Goal: Task Accomplishment & Management: Use online tool/utility

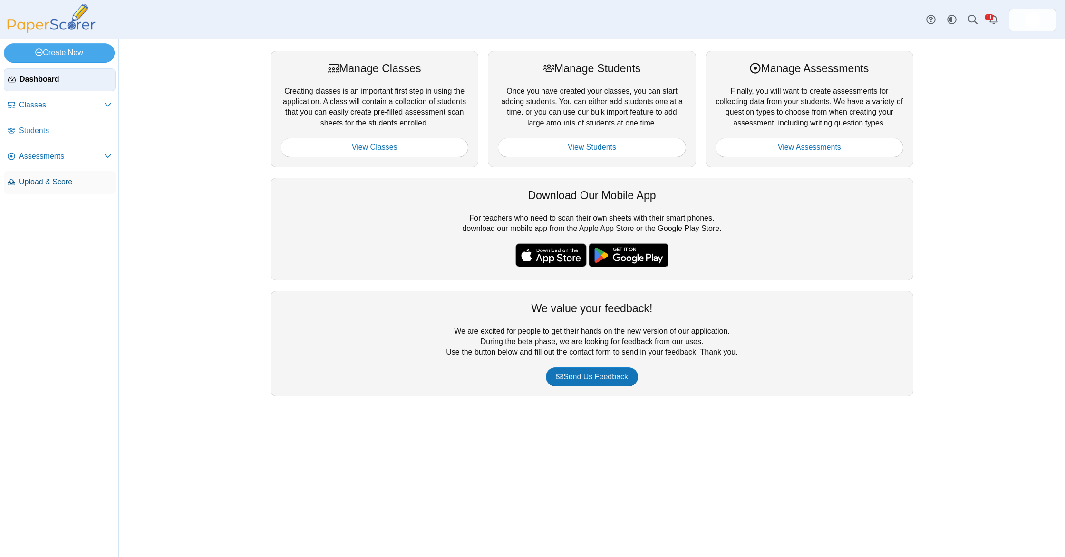
click at [72, 179] on span "Upload & Score" at bounding box center [65, 182] width 93 height 10
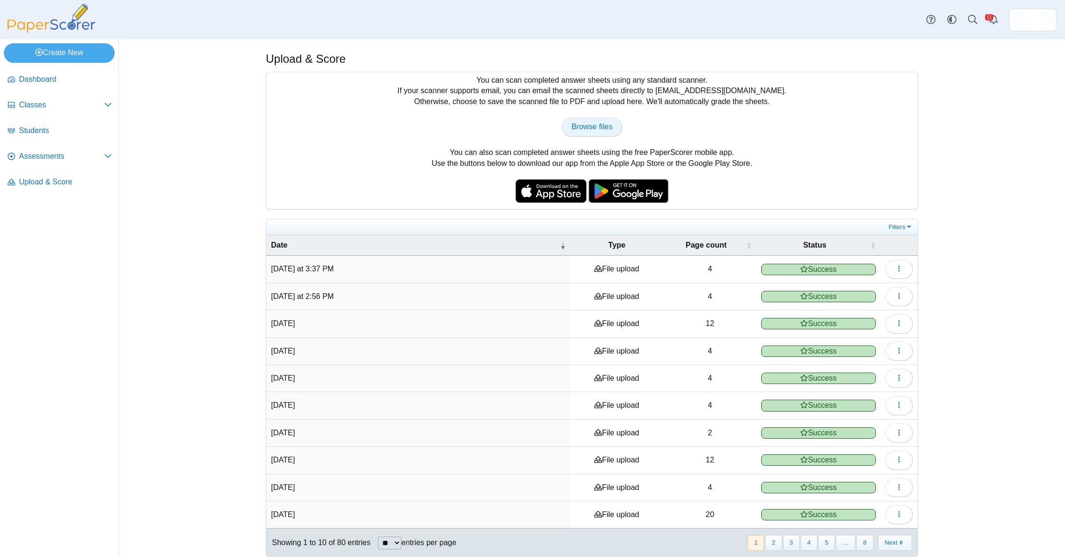
click at [594, 134] on link "Browse files" at bounding box center [591, 126] width 61 height 19
type input "**********"
click at [899, 268] on icon "button" at bounding box center [899, 269] width 8 height 8
click at [866, 285] on link "View scanned pages" at bounding box center [856, 291] width 114 height 14
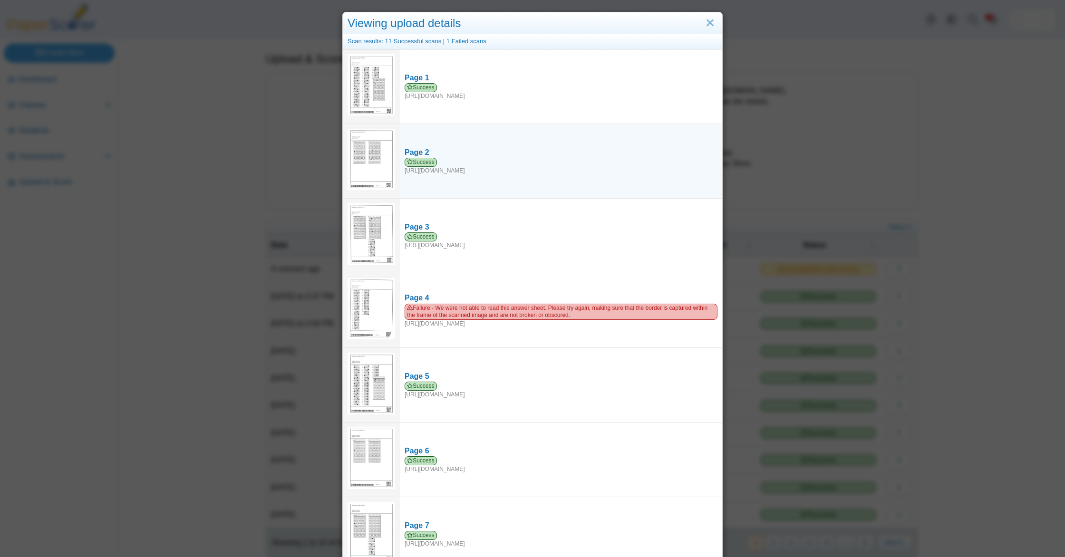
scroll to position [7, 0]
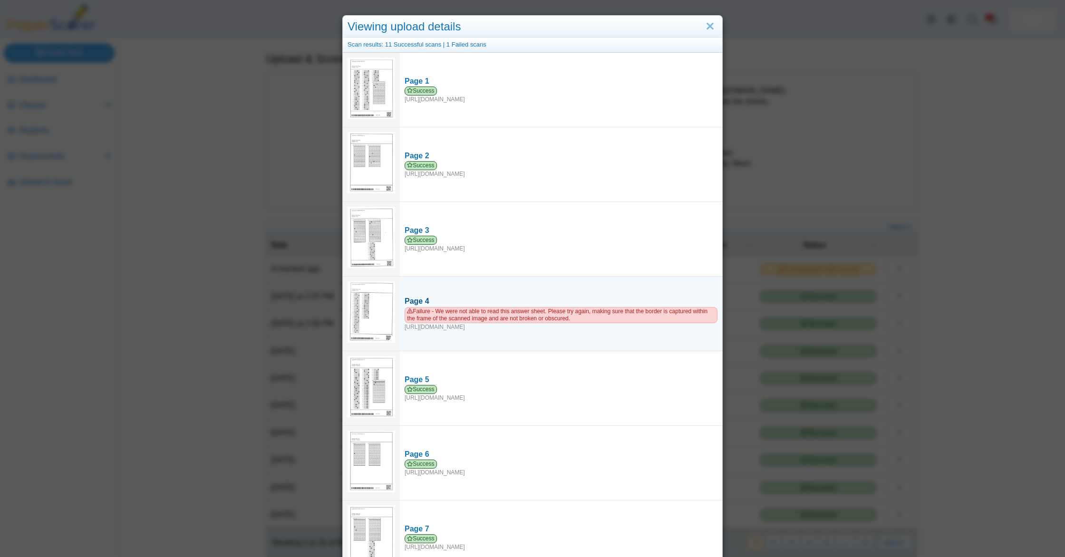
click at [494, 296] on div "Page 4" at bounding box center [561, 301] width 313 height 10
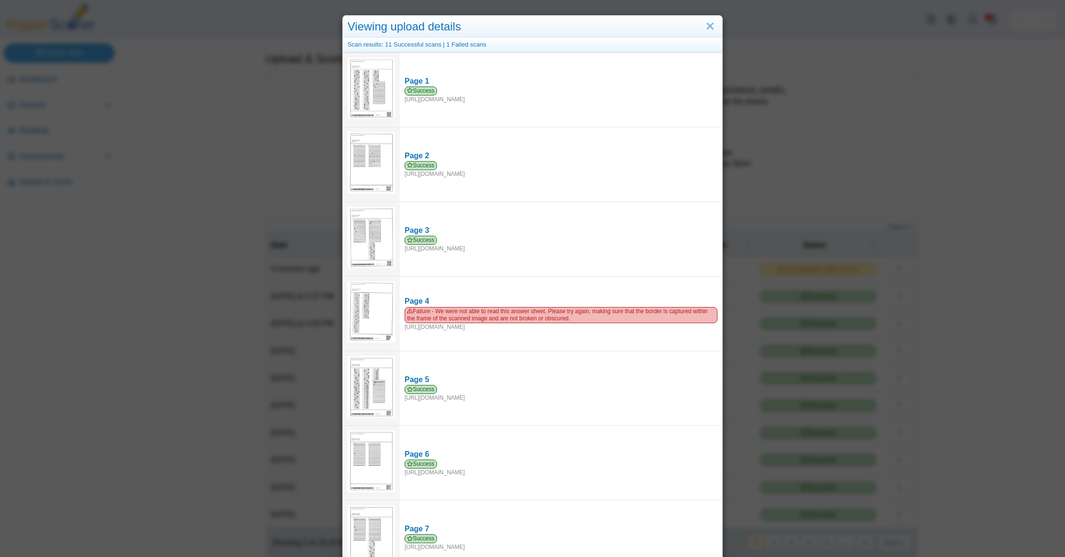
drag, startPoint x: 165, startPoint y: 99, endPoint x: 158, endPoint y: 96, distance: 8.1
click at [164, 98] on div "Viewing upload details Scan results: 11 Successful scans | 1 Failed scans Page …" at bounding box center [532, 278] width 1065 height 557
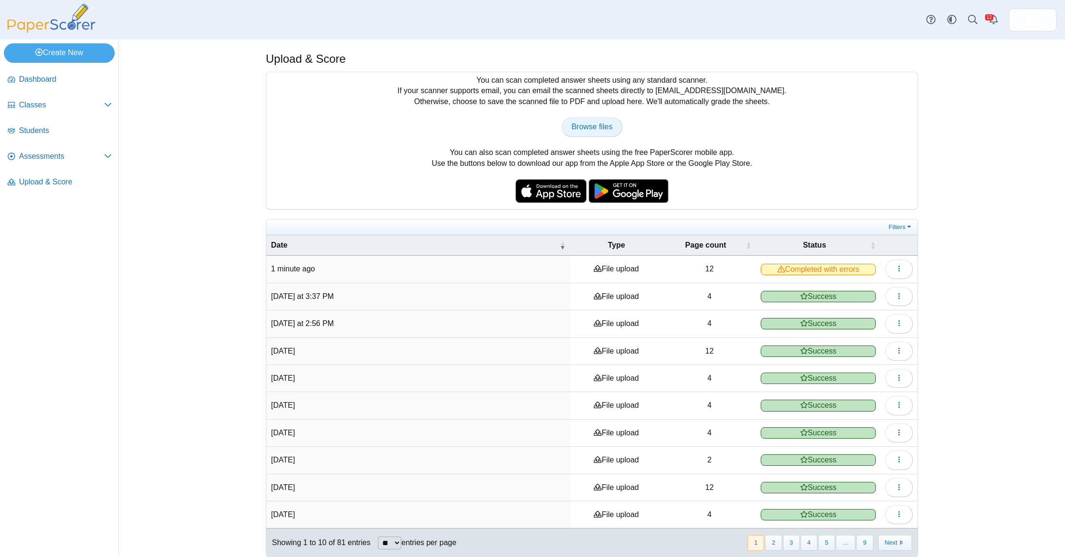
click at [595, 132] on link "Browse files" at bounding box center [591, 126] width 61 height 19
type input "**********"
click at [53, 157] on span "Assessments" at bounding box center [61, 156] width 85 height 10
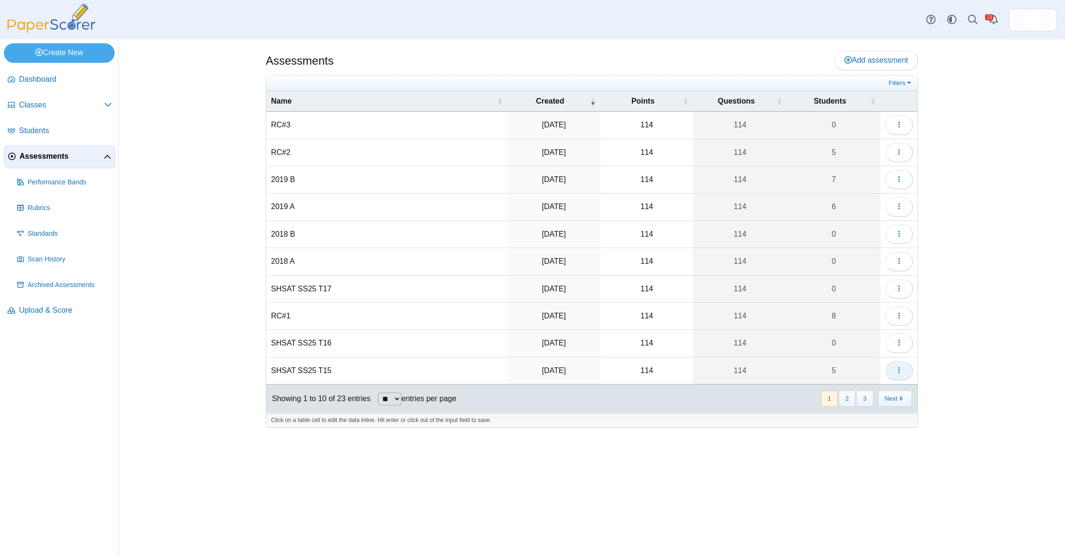
click at [899, 375] on button "button" at bounding box center [899, 370] width 28 height 19
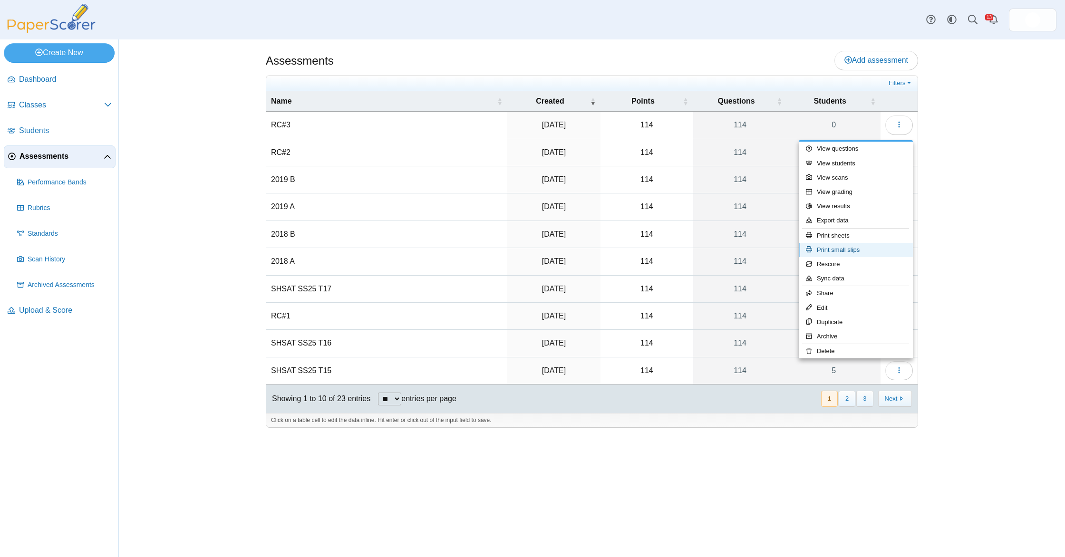
drag, startPoint x: 843, startPoint y: 244, endPoint x: 804, endPoint y: 247, distance: 38.6
click at [843, 244] on link "Print small slips" at bounding box center [856, 250] width 114 height 14
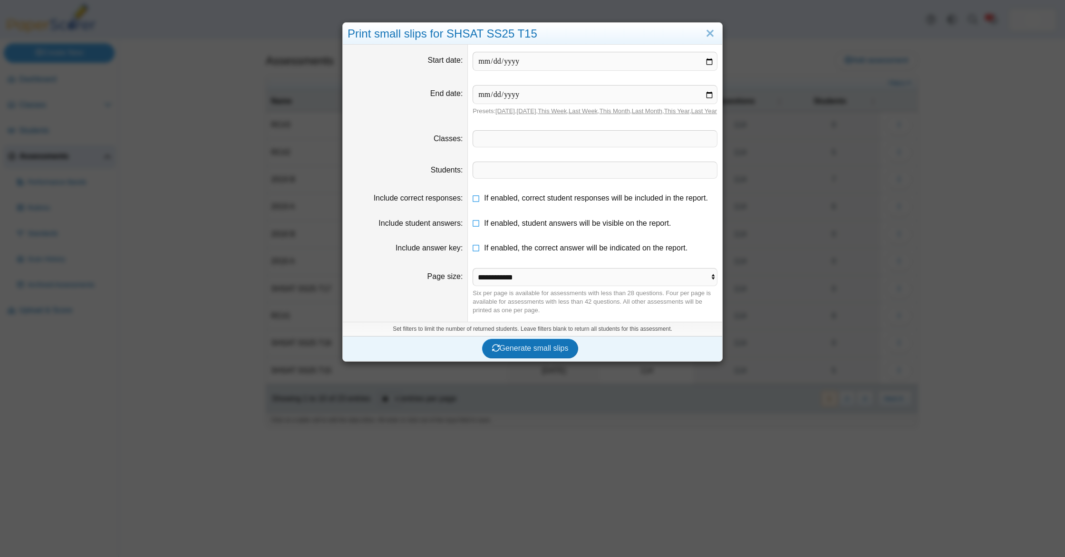
click at [527, 221] on dd "If enabled, student answers will be visible on the report." at bounding box center [595, 223] width 254 height 25
click at [528, 202] on span "If enabled, correct student responses will be included in the report." at bounding box center [596, 198] width 224 height 8
click at [529, 227] on span "If enabled, student answers will be visible on the report." at bounding box center [577, 223] width 187 height 8
click at [527, 250] on dd "If enabled, the correct answer will be indicated on the report." at bounding box center [595, 248] width 254 height 25
click at [528, 261] on dd "If enabled, the correct answer will be indicated on the report." at bounding box center [595, 248] width 254 height 25
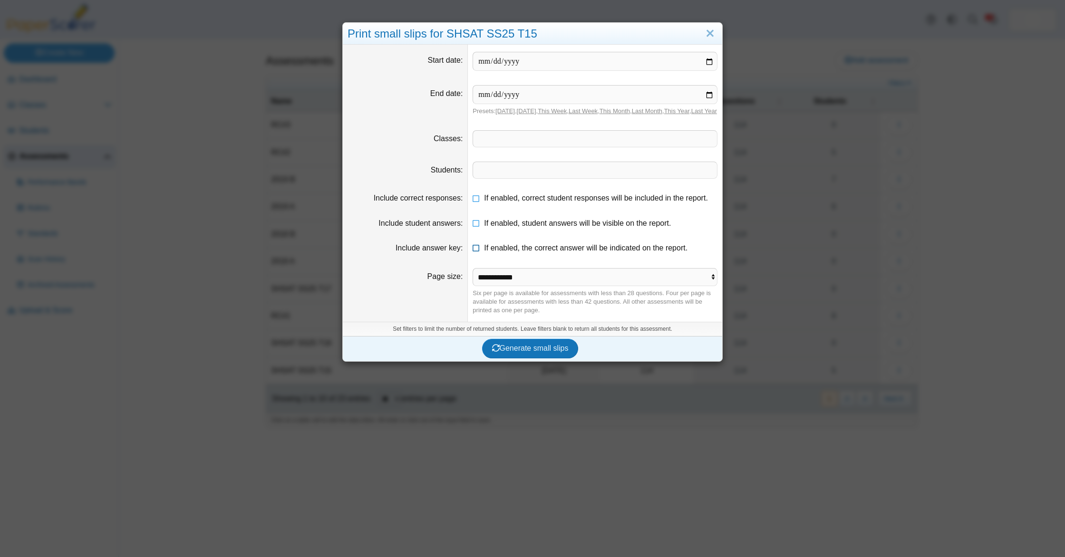
click at [530, 252] on span "If enabled, the correct answer will be indicated on the report." at bounding box center [585, 248] width 203 height 8
click at [529, 352] on span "Generate small slips" at bounding box center [530, 348] width 77 height 8
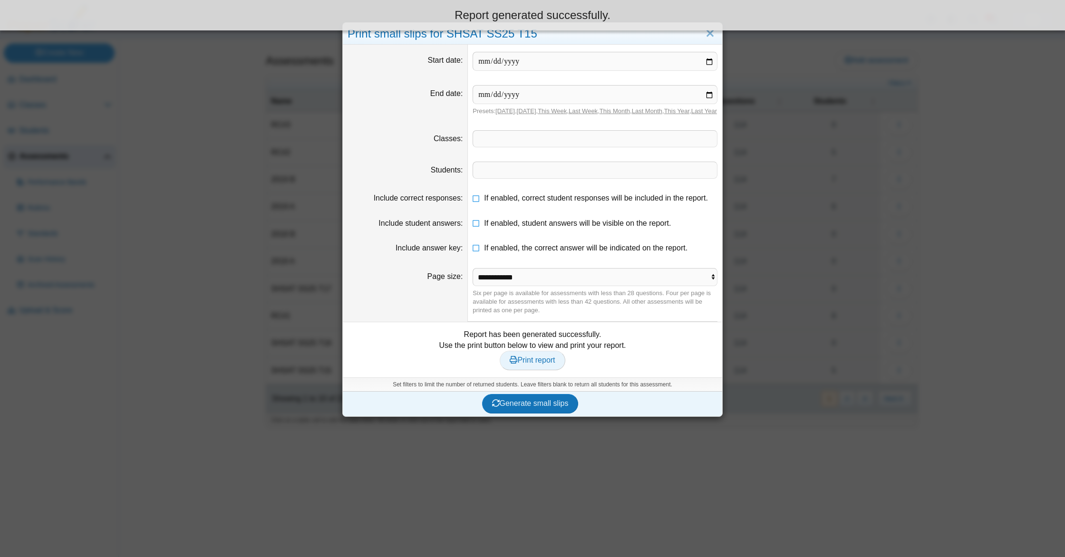
click at [523, 364] on span "Print report" at bounding box center [532, 360] width 45 height 8
